Goal: Transaction & Acquisition: Purchase product/service

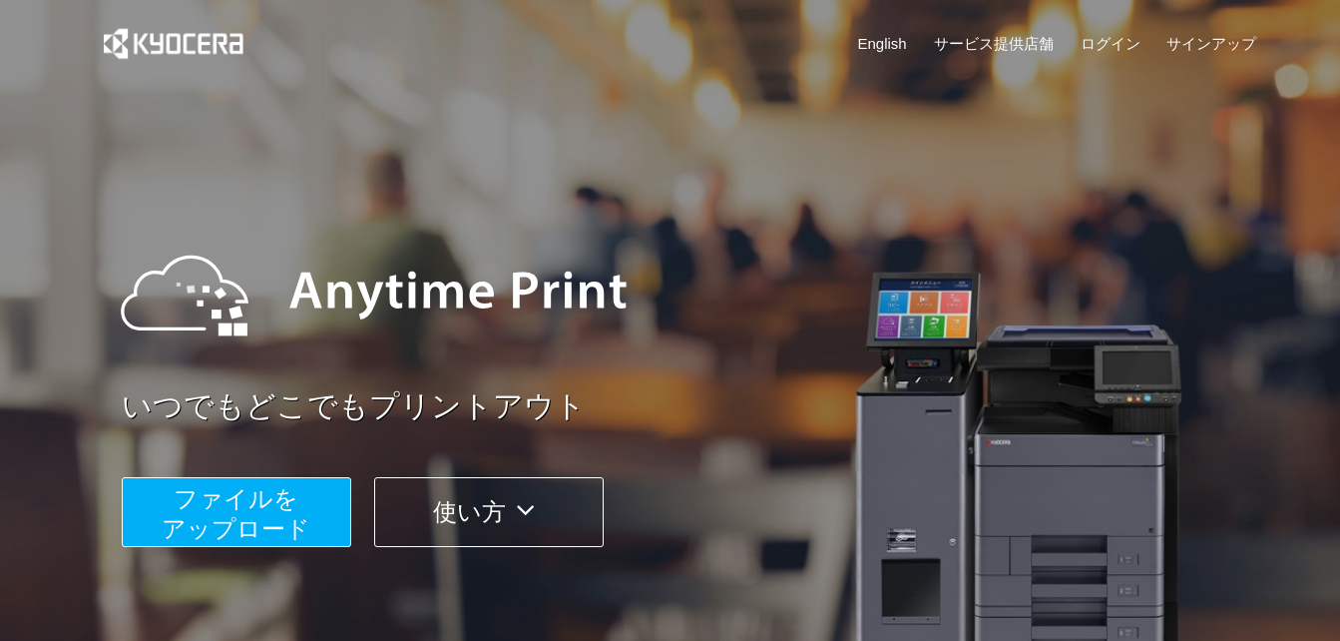
click at [335, 498] on button "ファイルを ​​アップロード" at bounding box center [237, 512] width 230 height 70
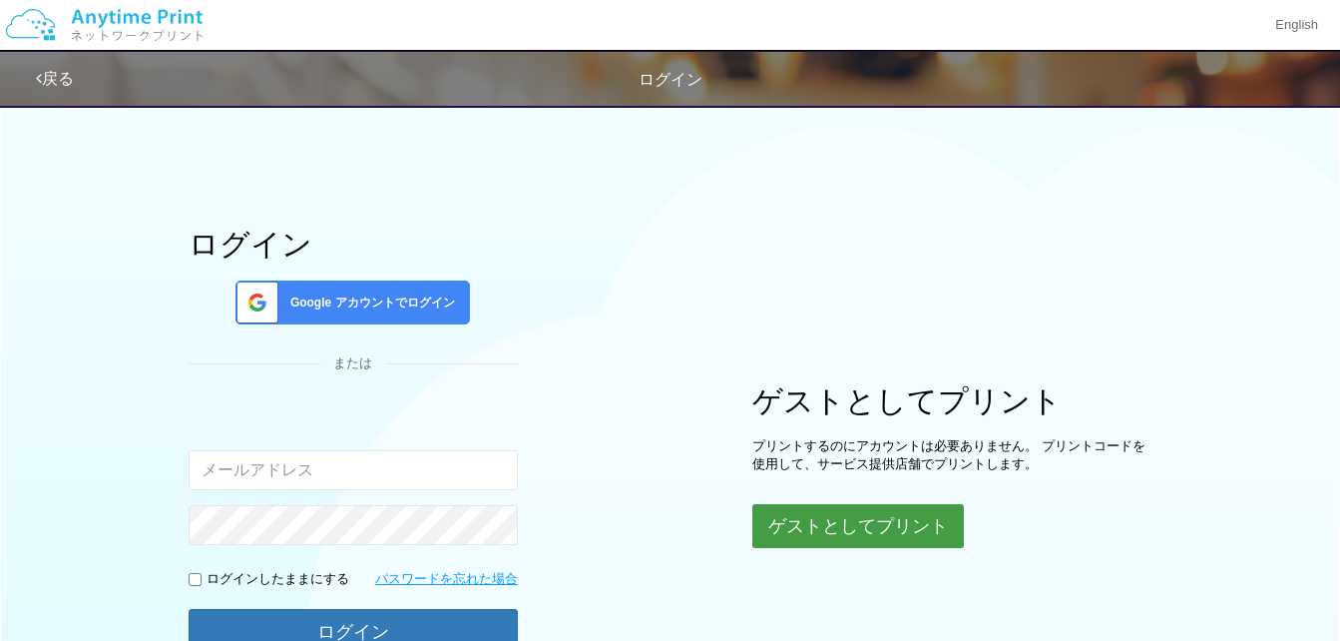
click at [901, 524] on button "ゲストとしてプリント" at bounding box center [858, 526] width 212 height 44
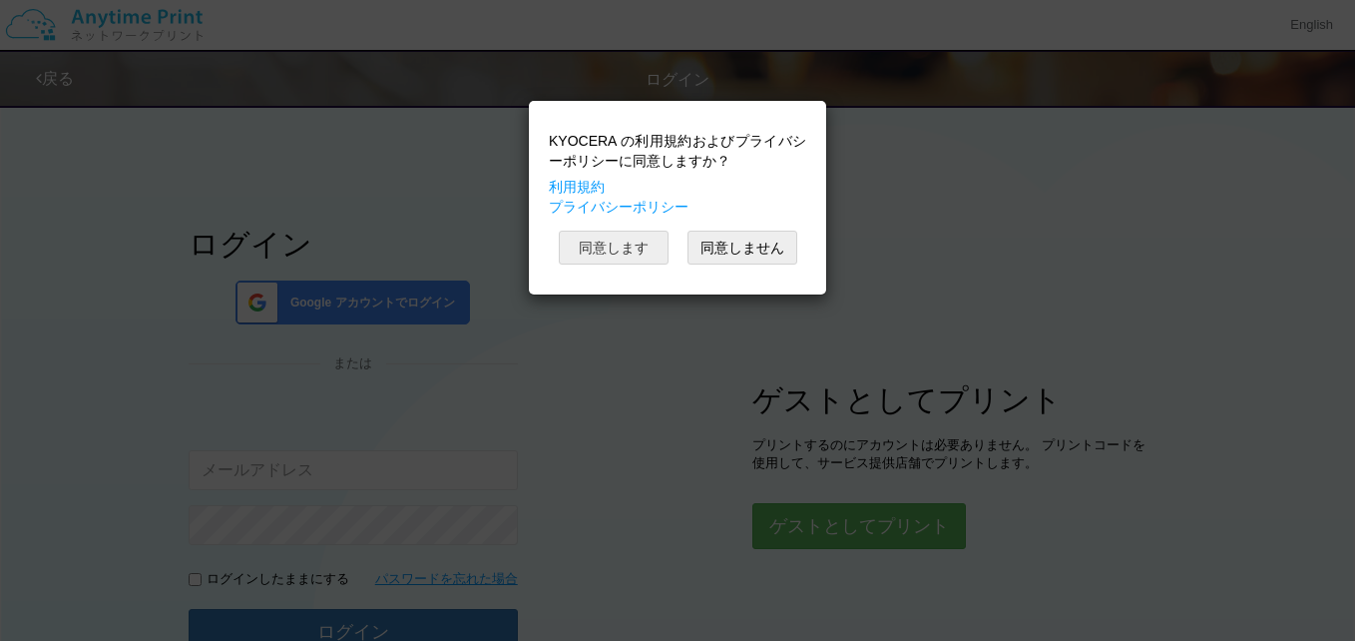
click at [621, 243] on button "同意します" at bounding box center [614, 248] width 110 height 34
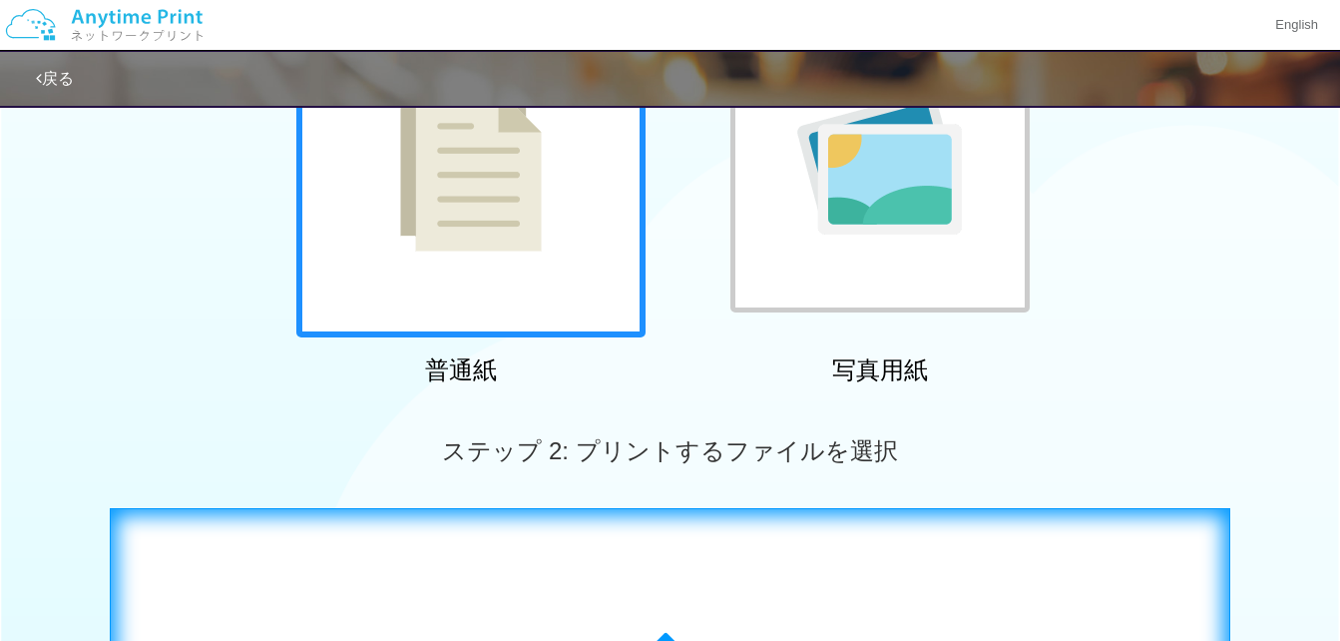
scroll to position [399, 0]
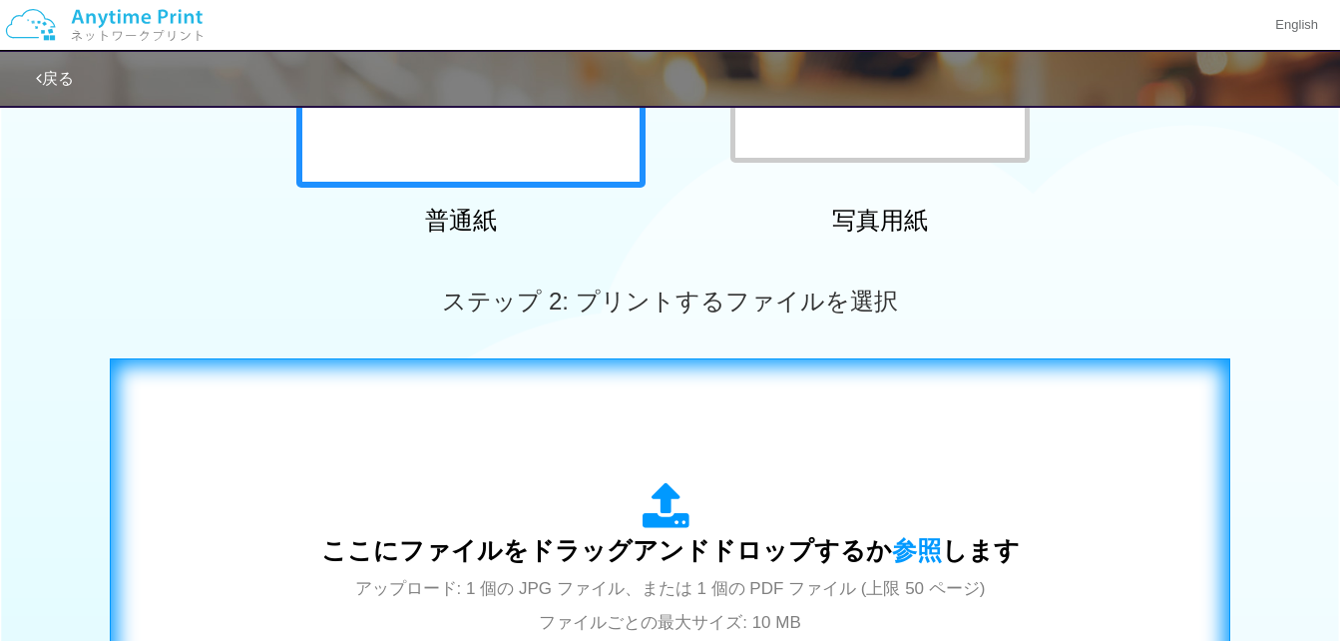
click at [639, 519] on div "ここにファイルをドラッグアンドドロップするか 参照 します アップロード: 1 個の JPG ファイル、または 1 個の PDF ファイル (上限 50 ペー…" at bounding box center [670, 560] width 699 height 156
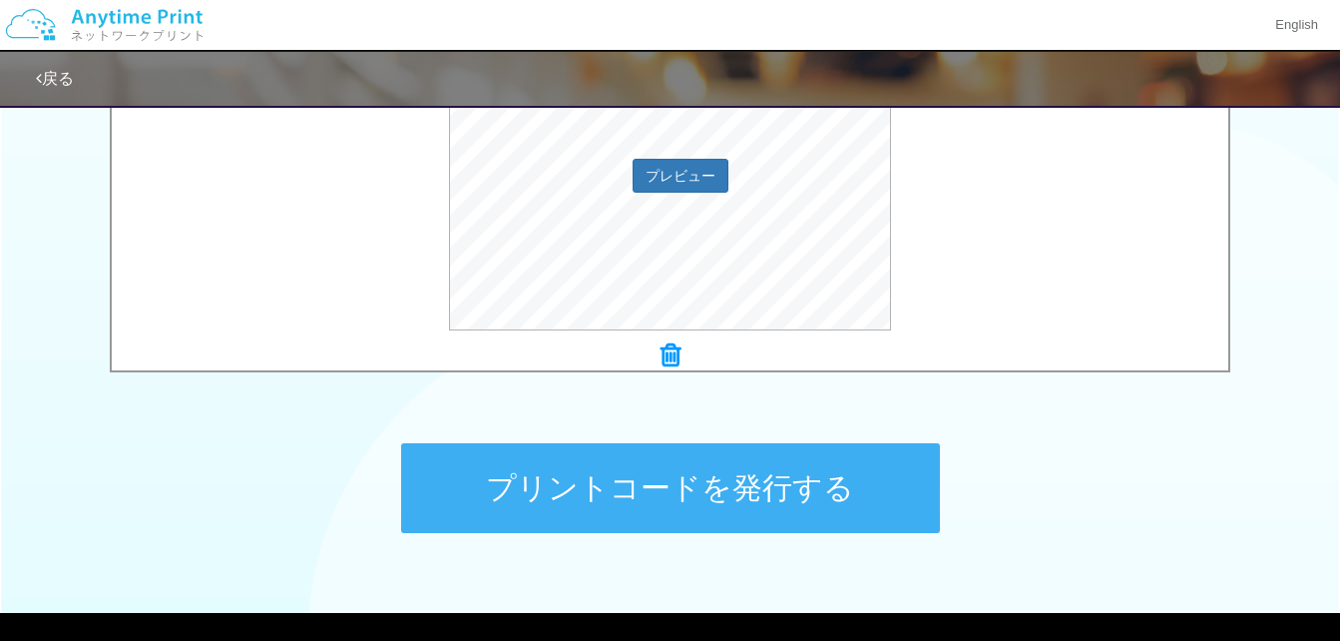
scroll to position [798, 0]
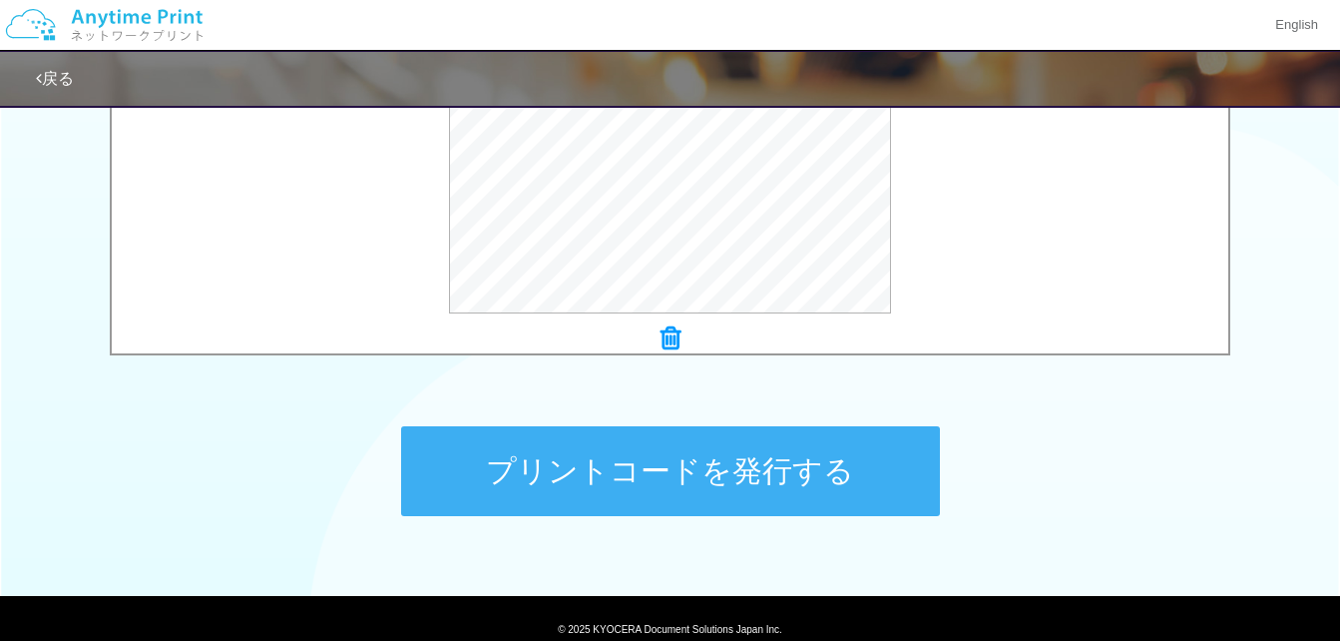
click at [682, 335] on div at bounding box center [670, 339] width 1117 height 28
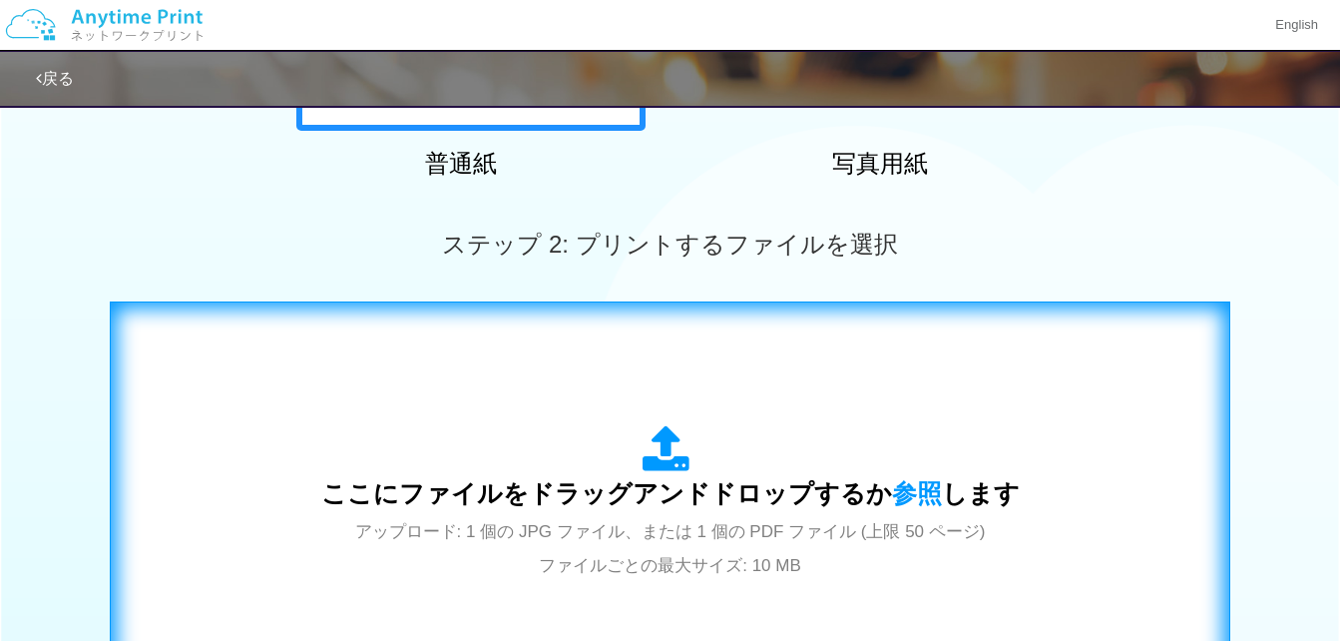
scroll to position [399, 0]
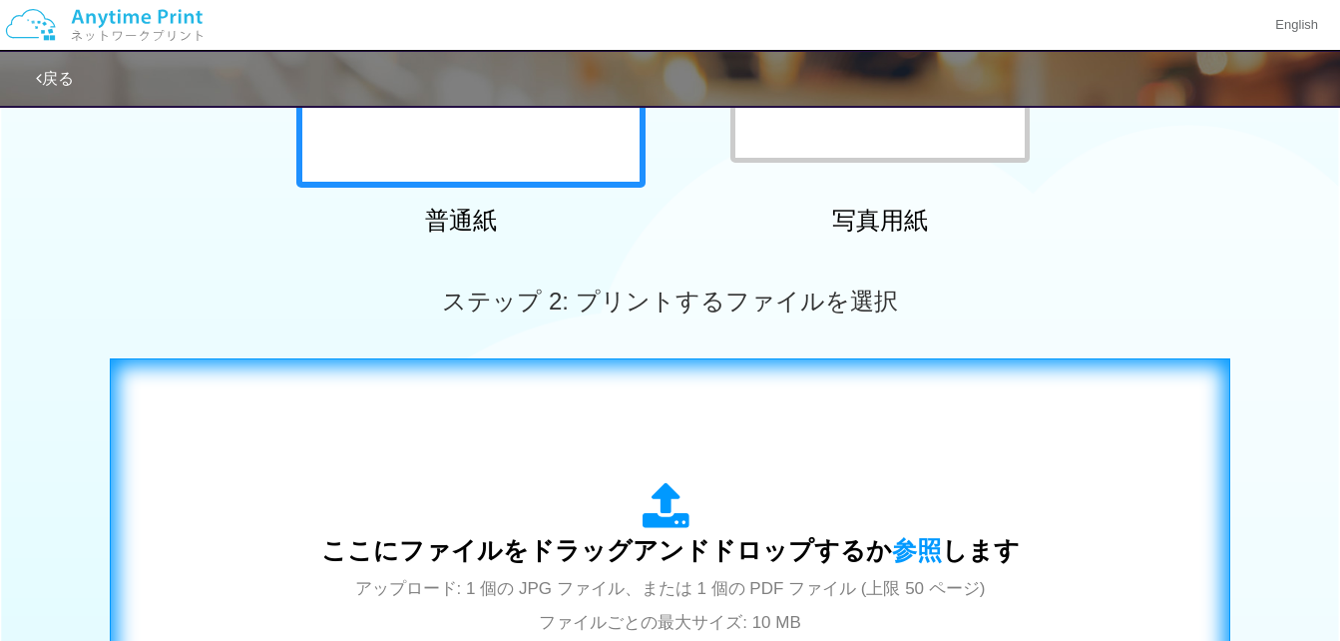
click at [670, 492] on icon at bounding box center [671, 507] width 56 height 50
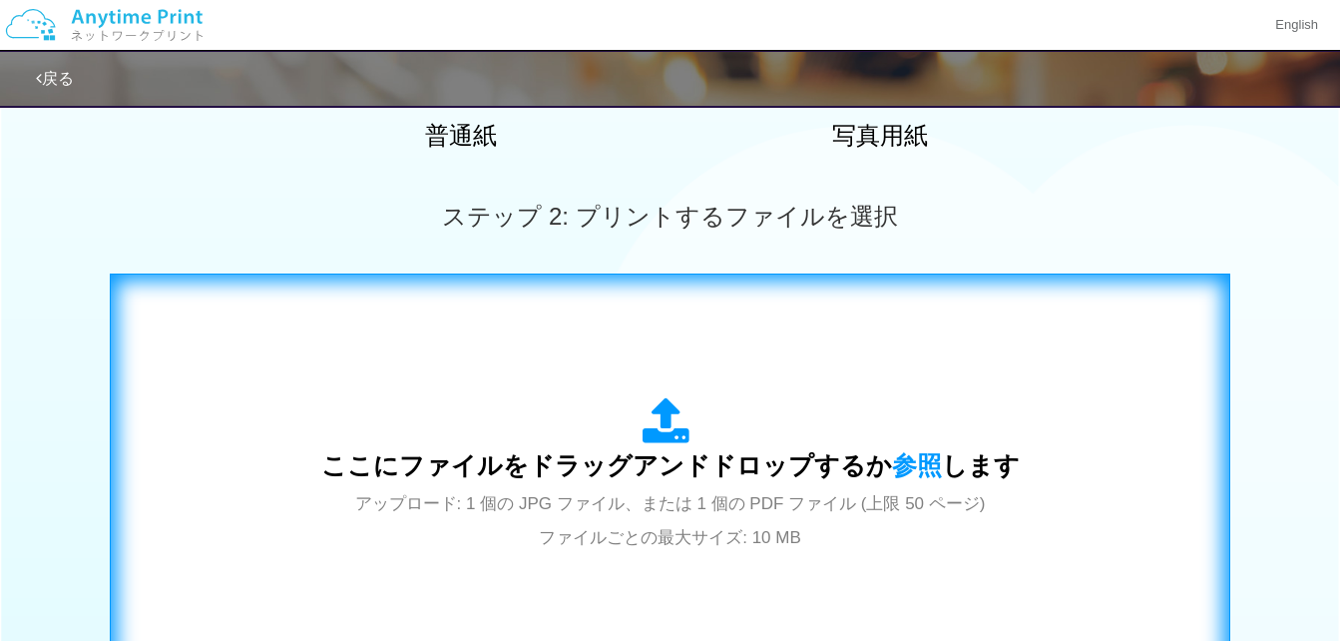
scroll to position [599, 0]
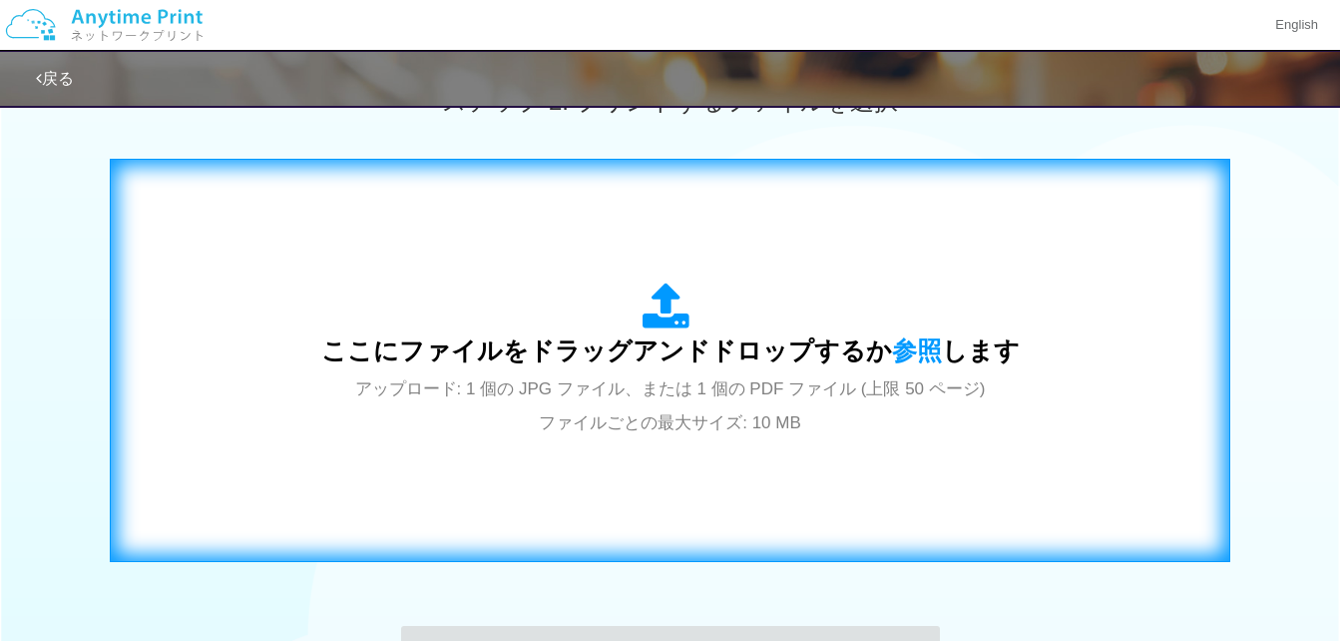
click at [657, 295] on icon at bounding box center [671, 307] width 56 height 50
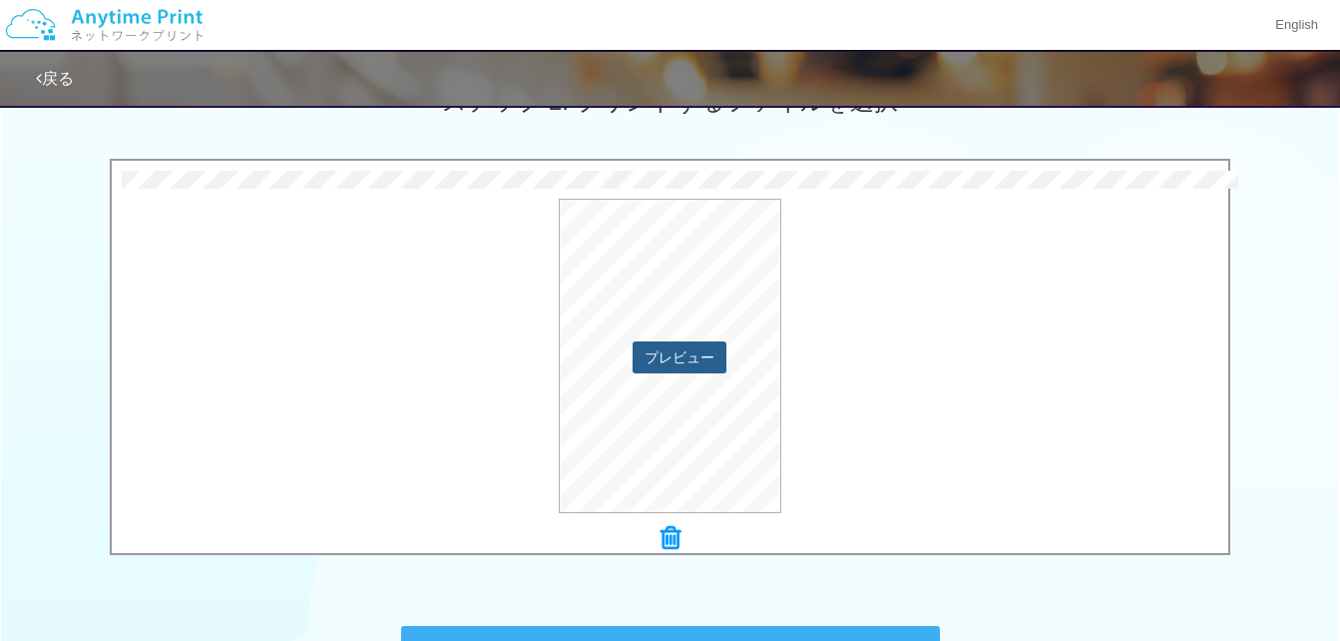
click at [691, 355] on button "プレビュー" at bounding box center [680, 357] width 94 height 32
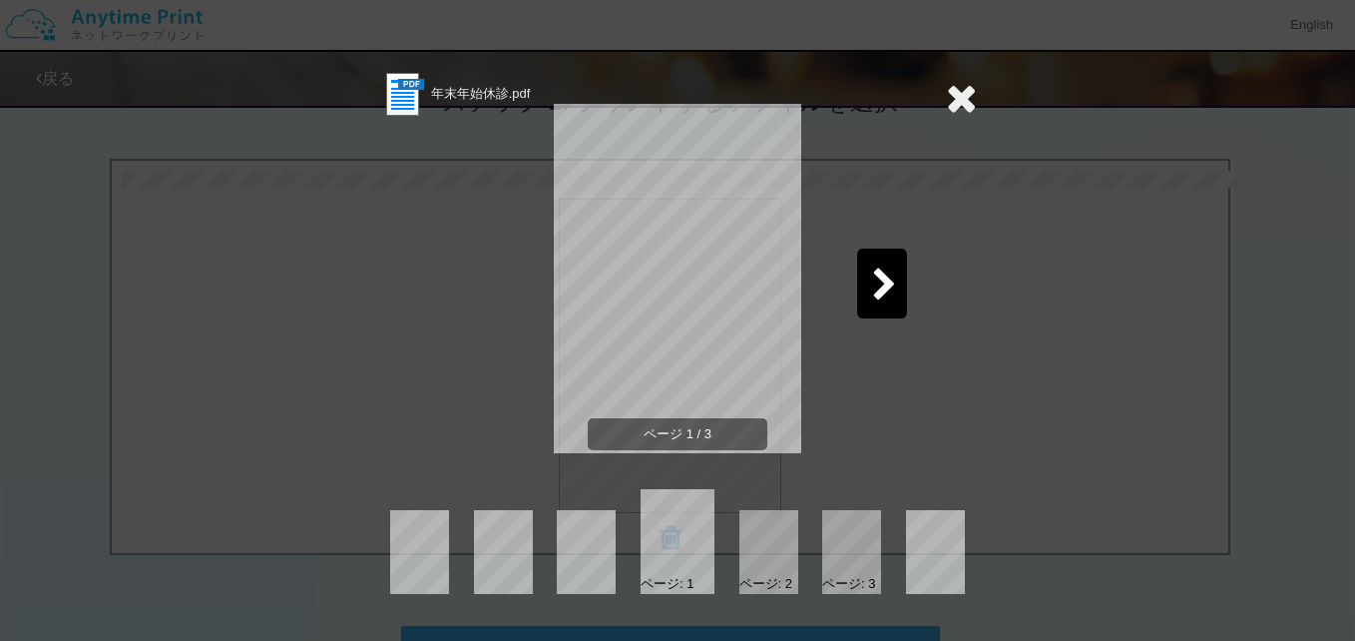
click at [769, 542] on div at bounding box center [768, 552] width 59 height 84
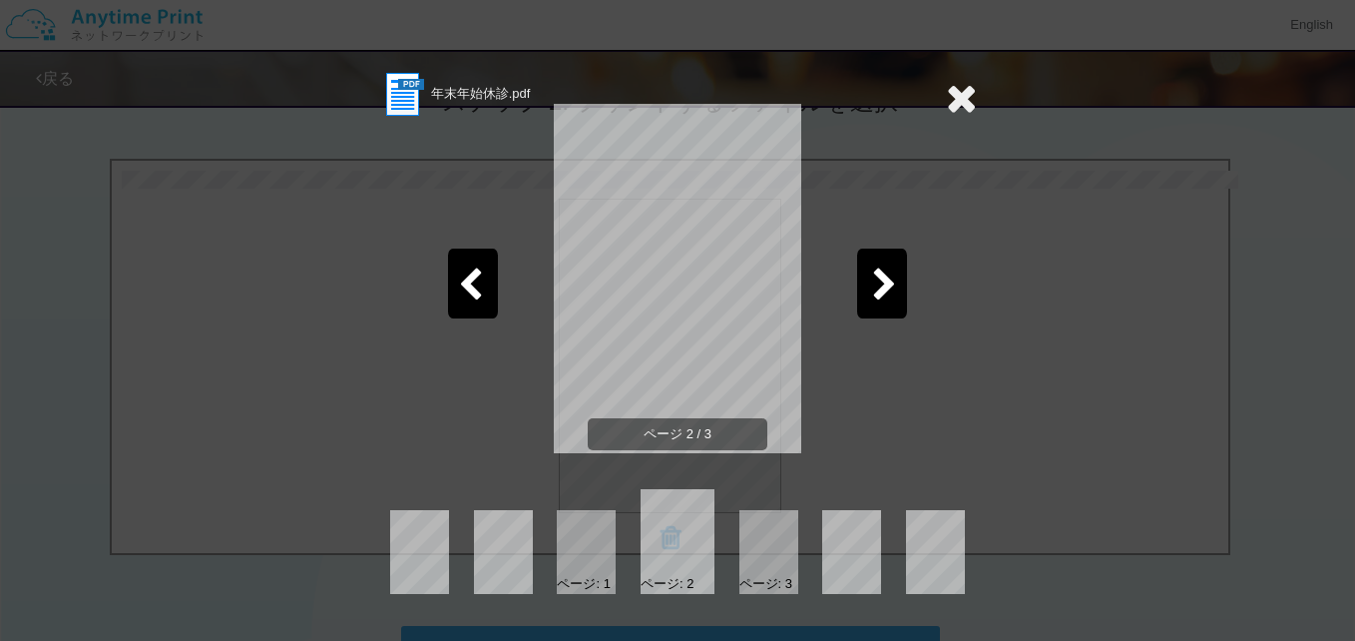
click at [964, 106] on icon at bounding box center [961, 98] width 31 height 40
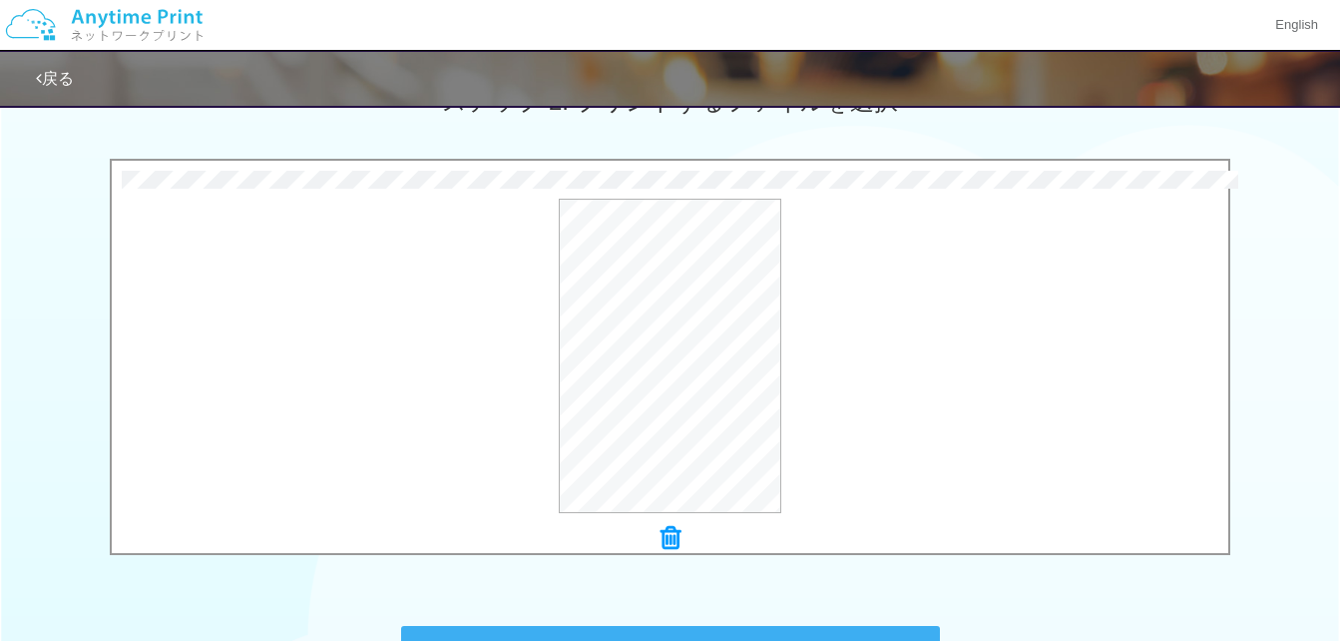
click at [667, 543] on icon at bounding box center [671, 538] width 20 height 26
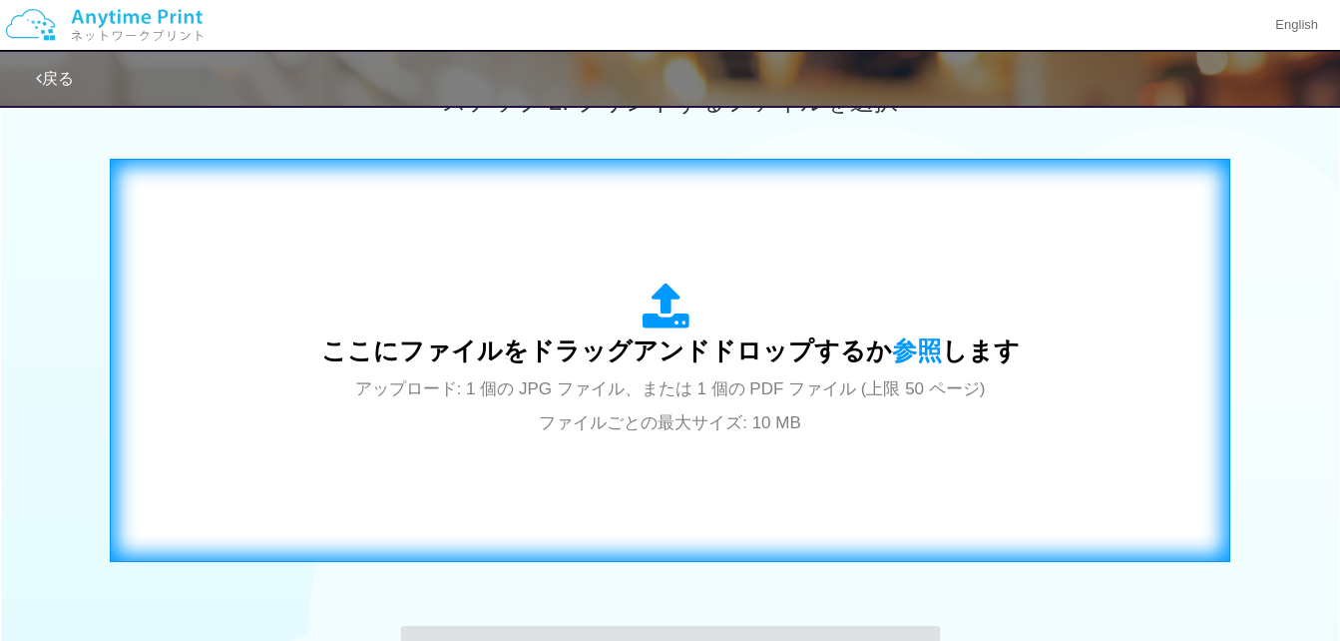
click at [654, 295] on icon at bounding box center [671, 307] width 56 height 50
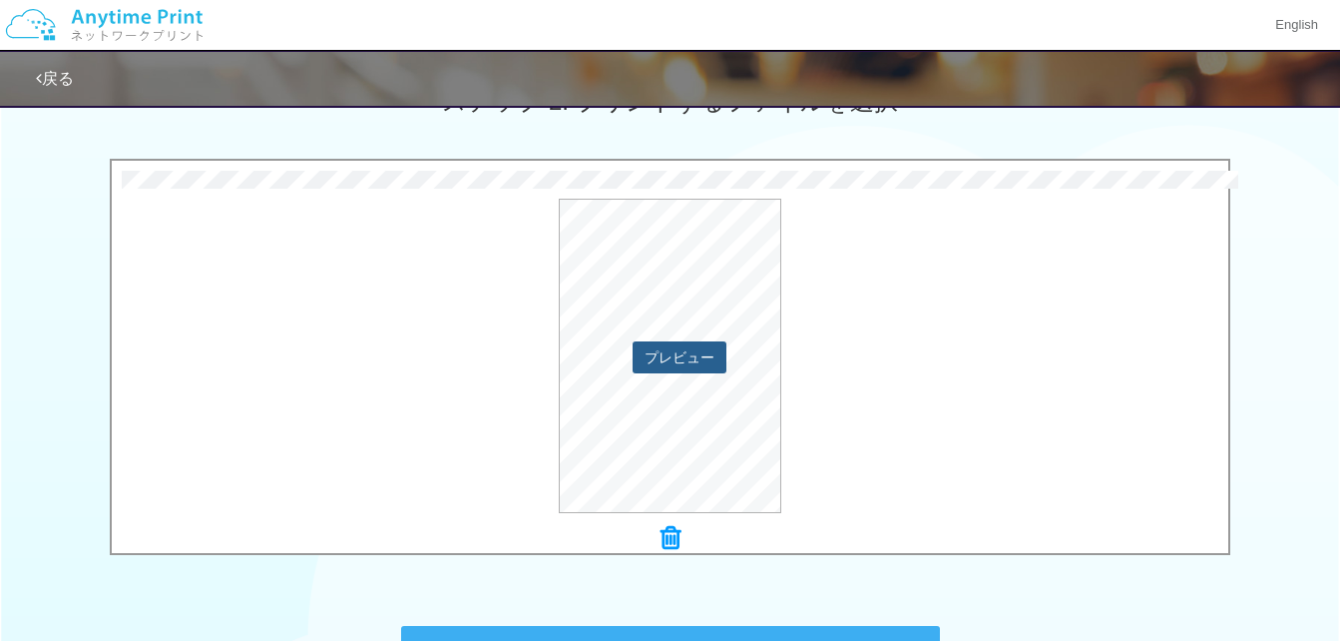
click at [669, 364] on button "プレビュー" at bounding box center [680, 357] width 94 height 32
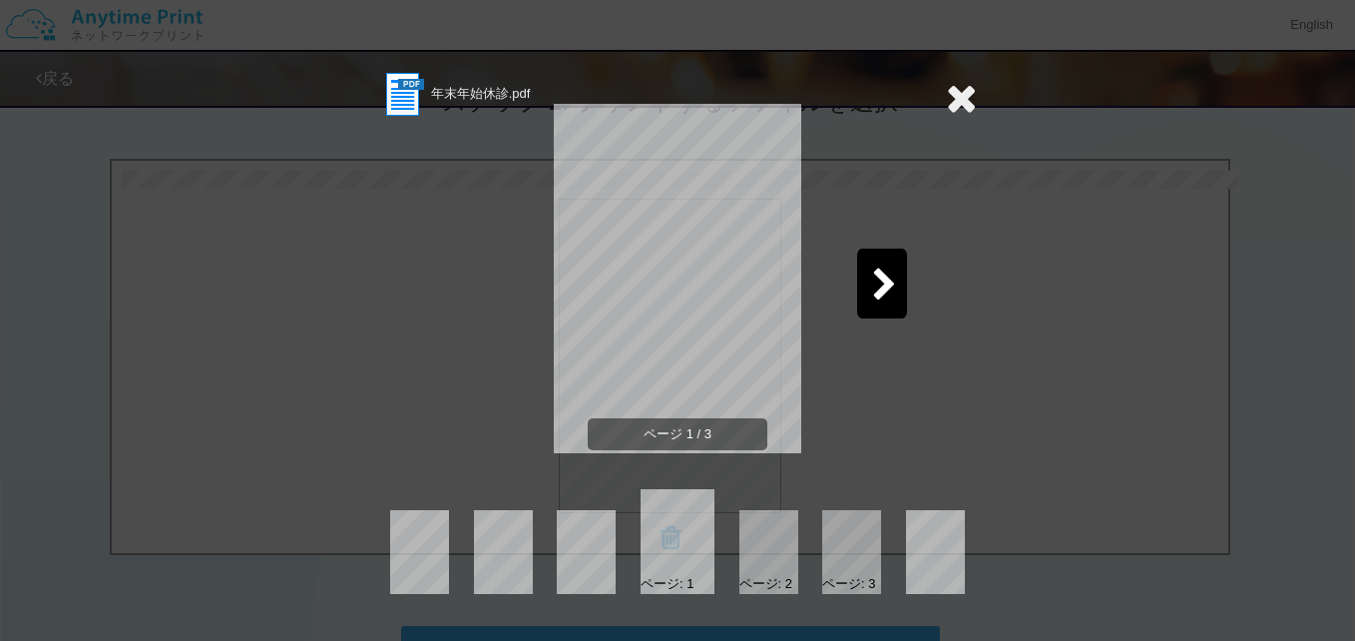
click at [760, 548] on div at bounding box center [768, 552] width 59 height 84
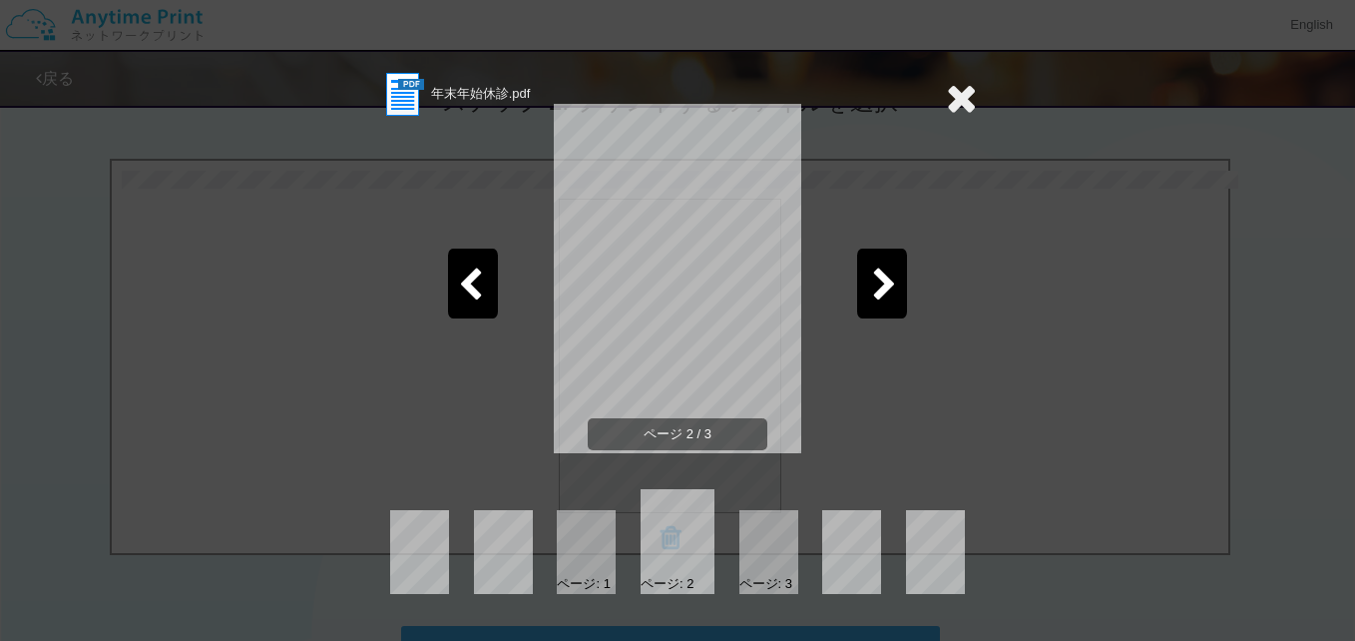
click at [956, 94] on icon at bounding box center [961, 98] width 31 height 40
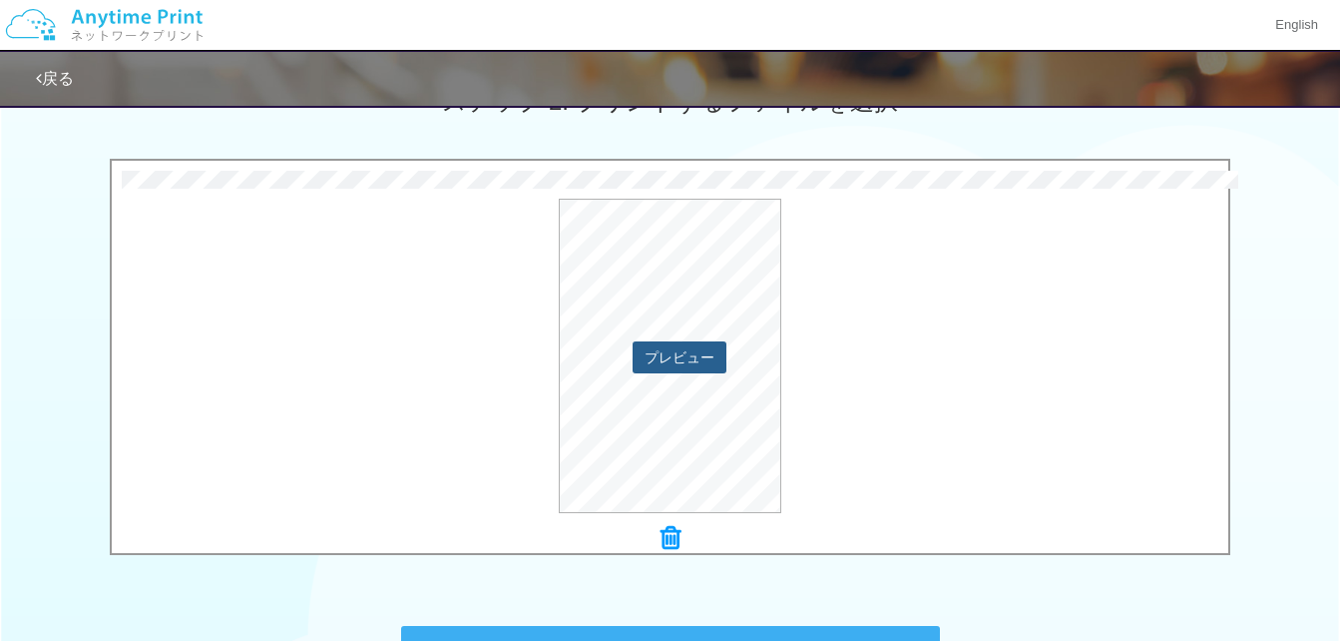
click at [690, 359] on button "プレビュー" at bounding box center [680, 357] width 94 height 32
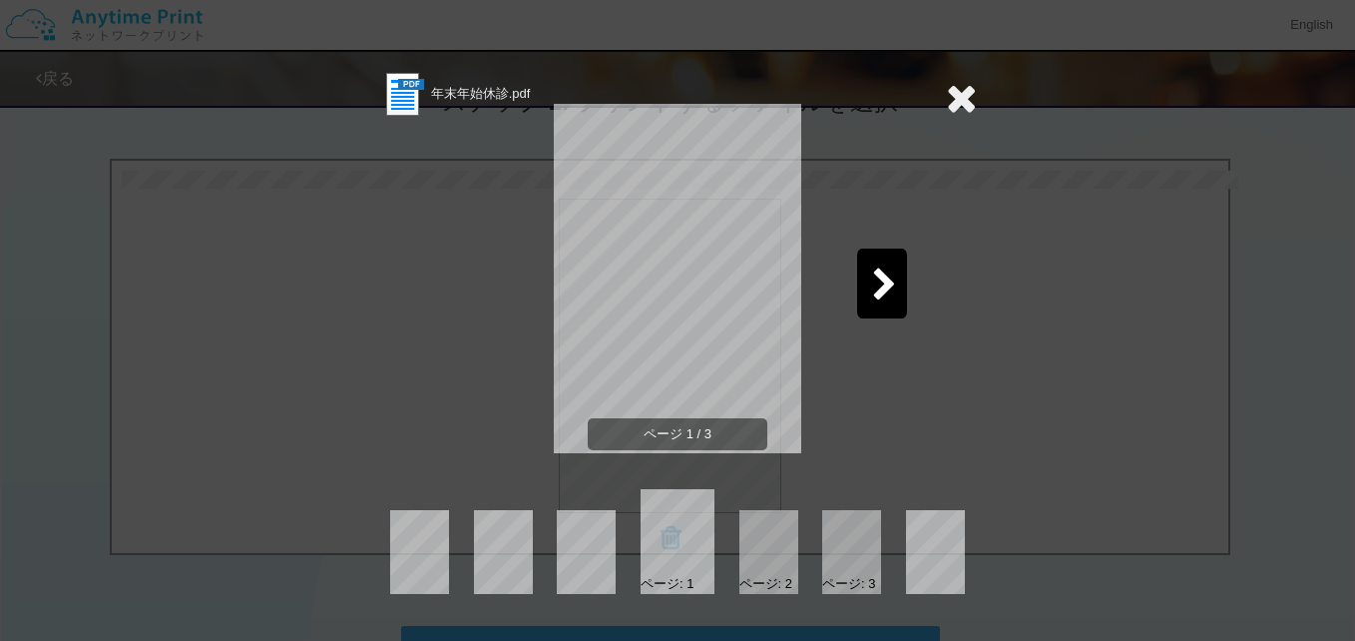
click at [949, 94] on icon at bounding box center [961, 98] width 31 height 40
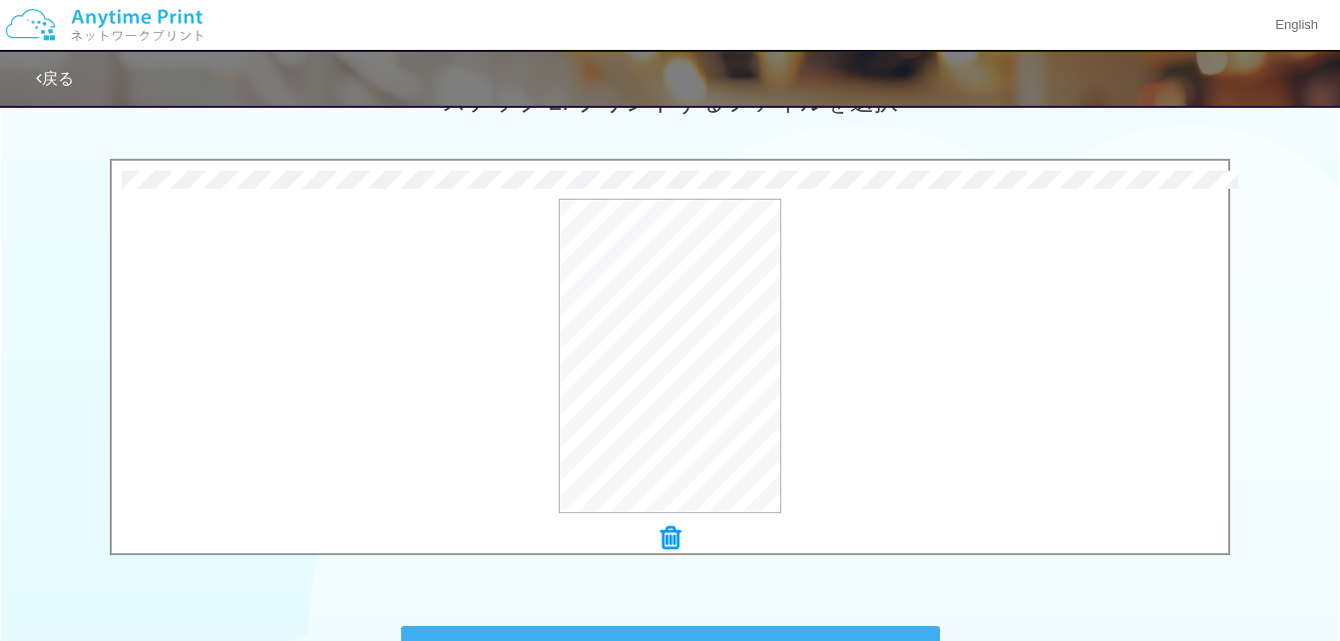
click at [672, 534] on icon at bounding box center [671, 538] width 20 height 26
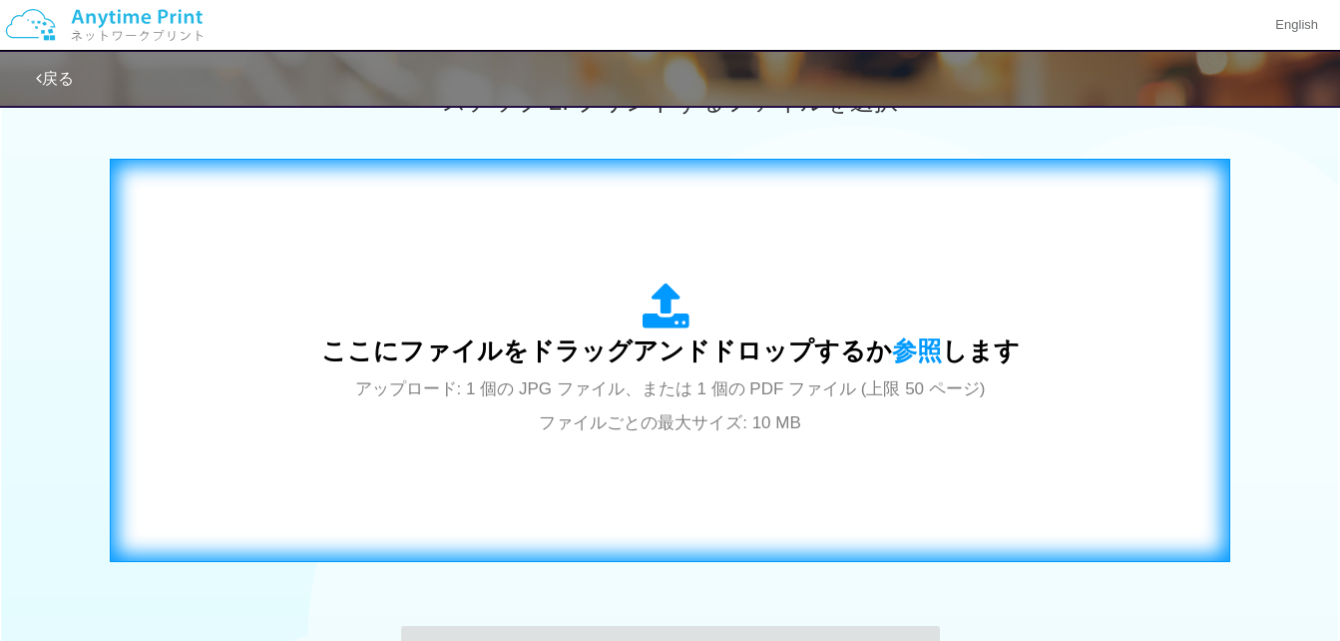
click at [686, 298] on icon at bounding box center [671, 307] width 56 height 50
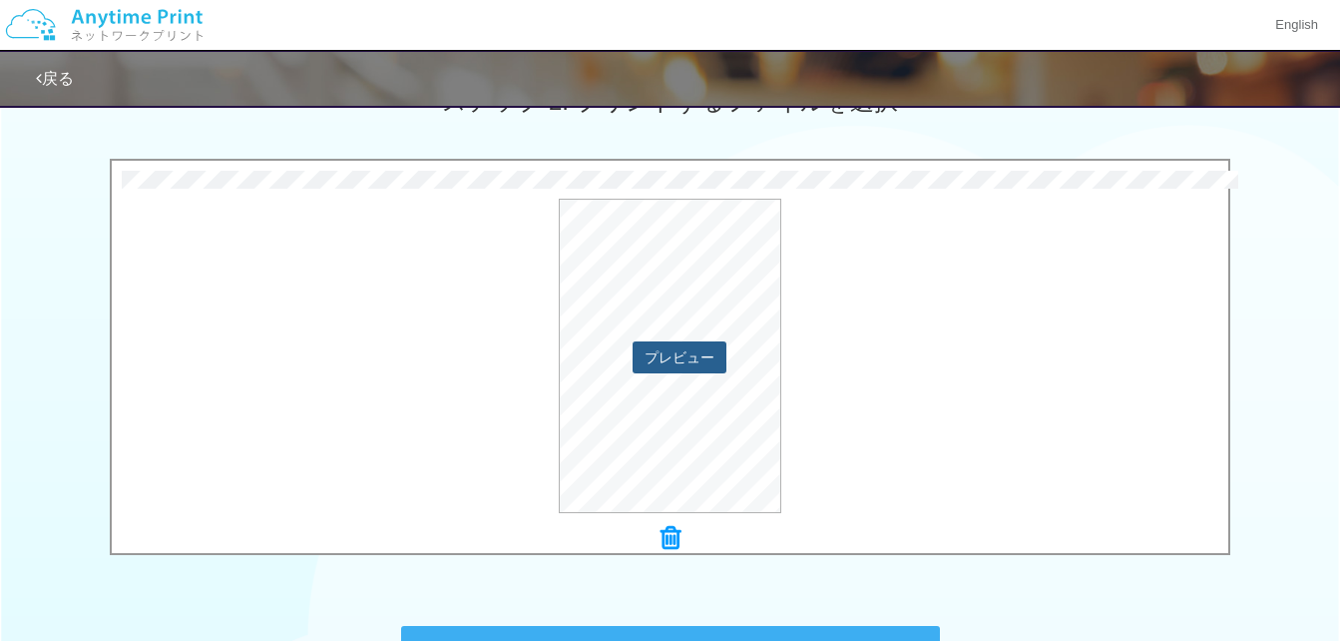
click at [665, 369] on button "プレビュー" at bounding box center [680, 357] width 94 height 32
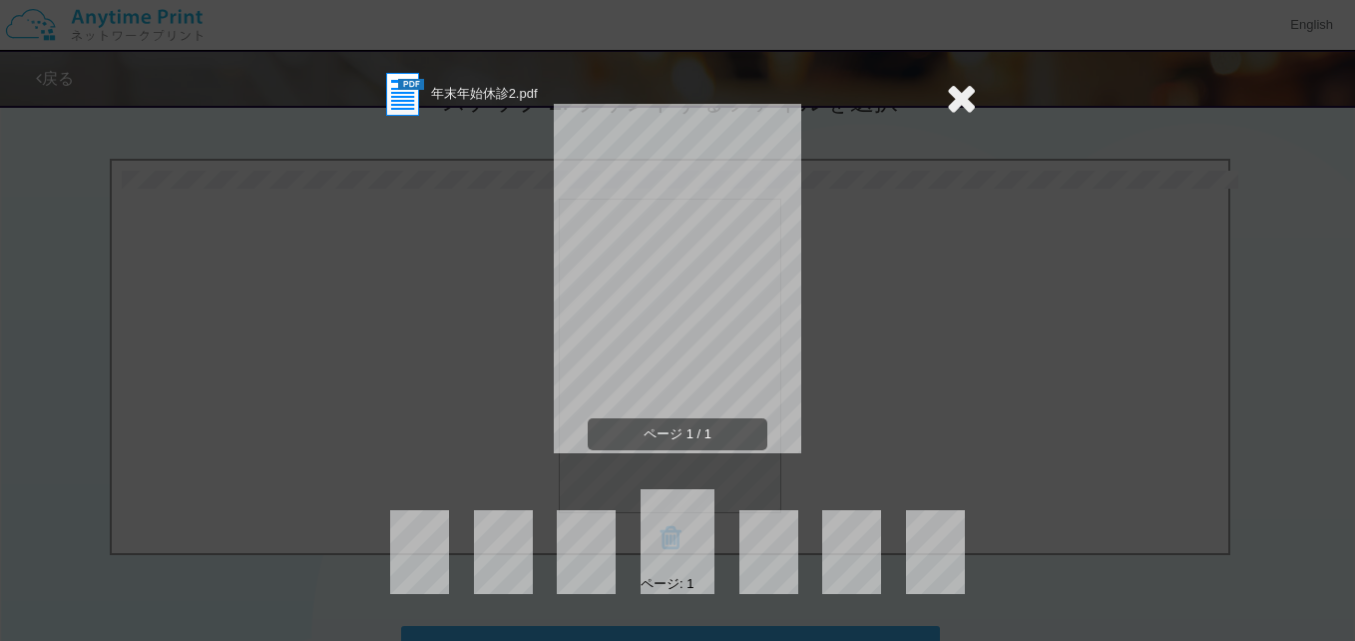
click at [960, 95] on icon at bounding box center [961, 98] width 31 height 40
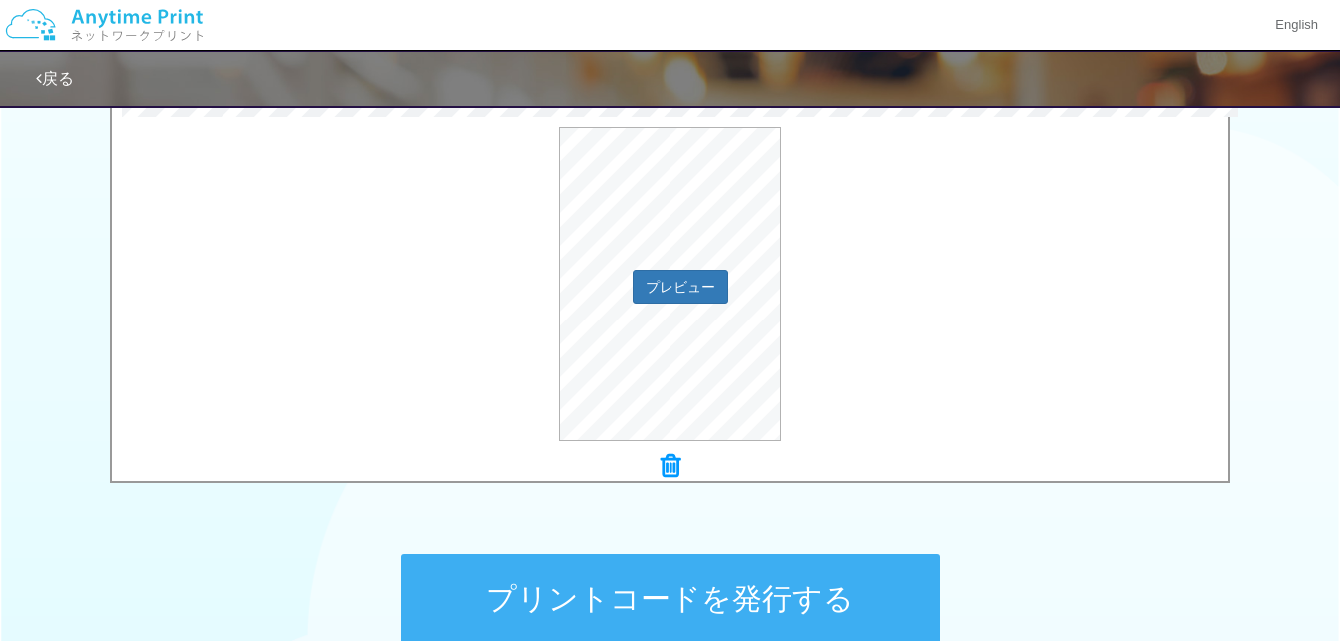
scroll to position [877, 0]
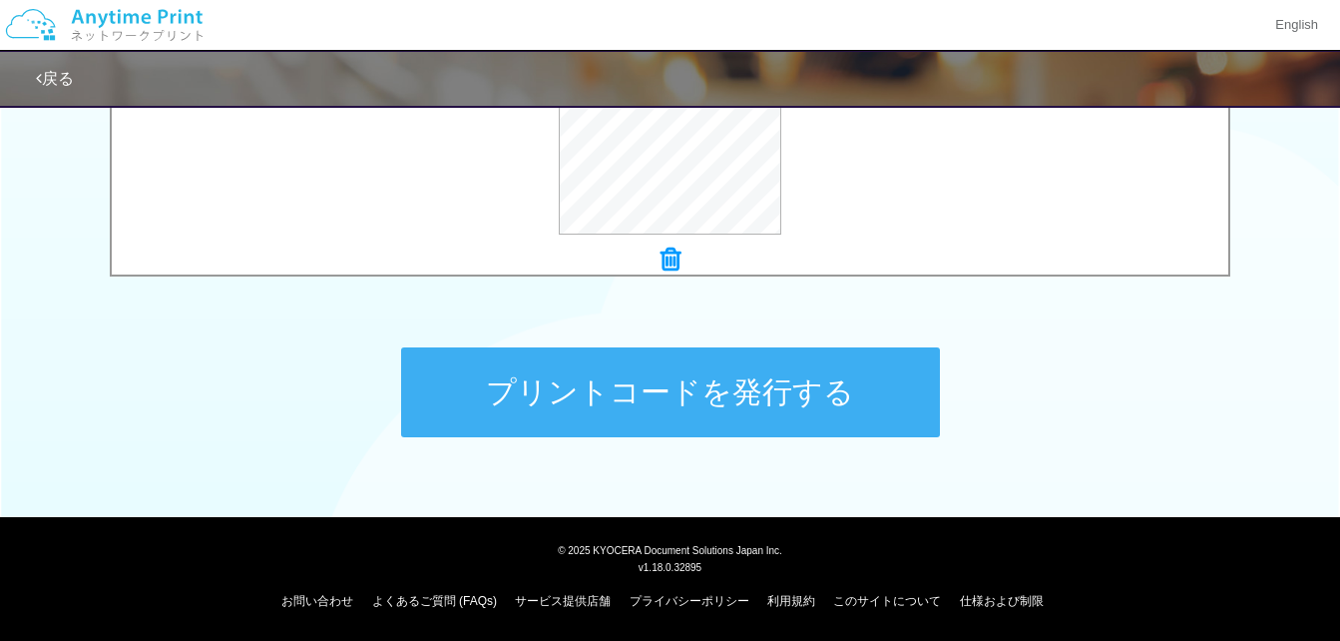
click at [863, 380] on button "プリントコードを発行する" at bounding box center [670, 392] width 539 height 90
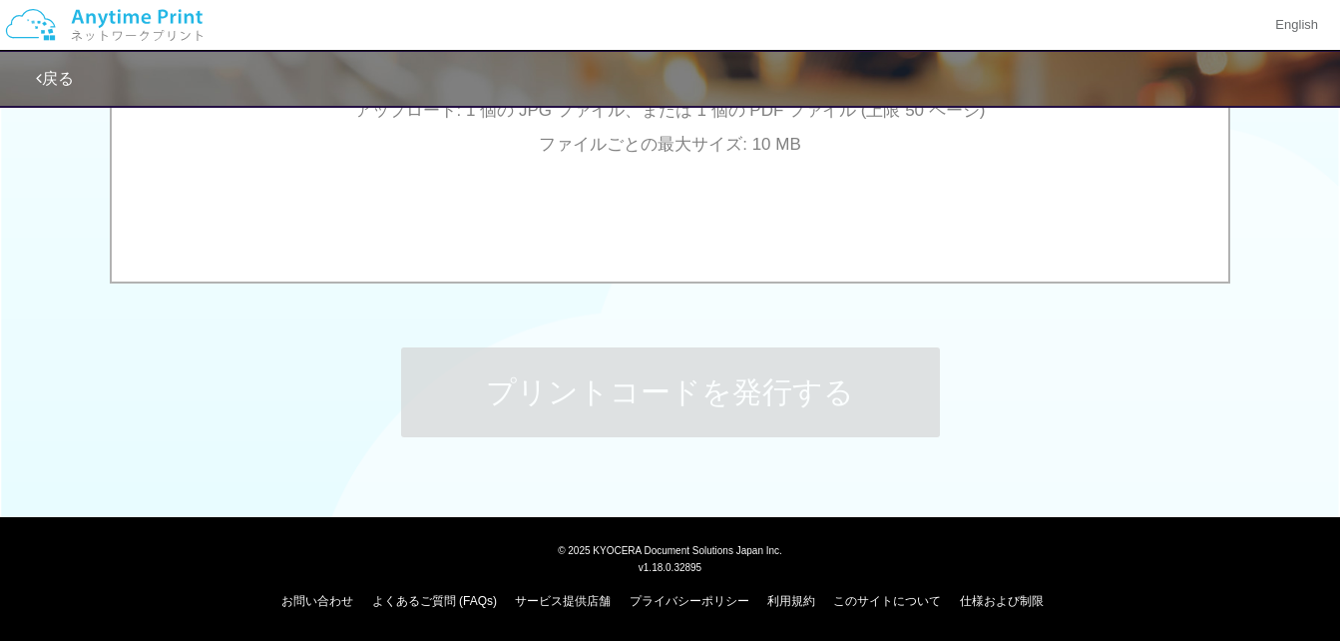
scroll to position [0, 0]
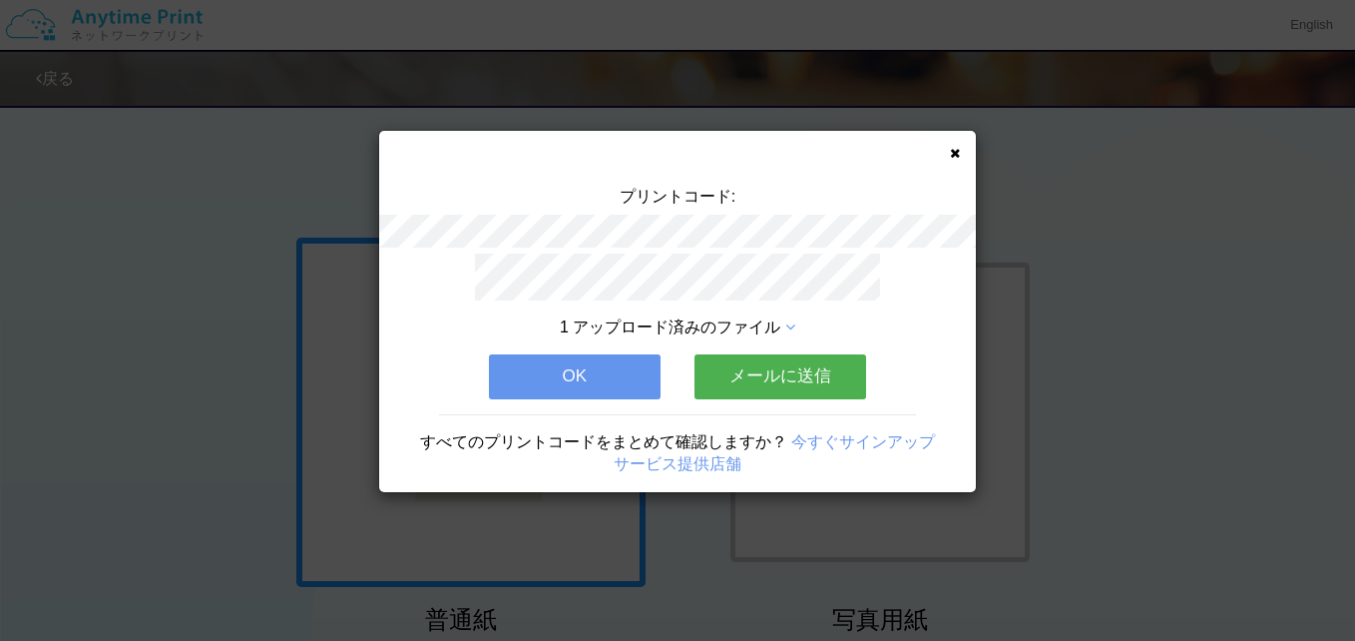
click at [955, 150] on icon at bounding box center [955, 153] width 10 height 13
